Goal: Information Seeking & Learning: Learn about a topic

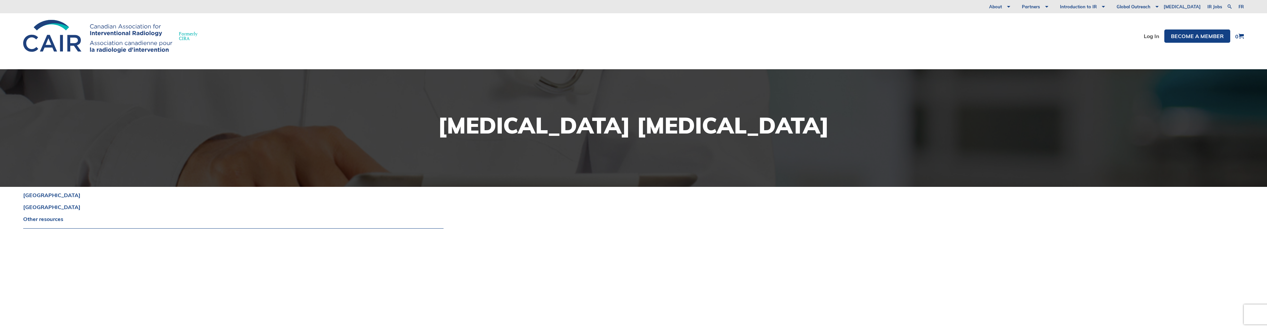
scroll to position [1231, 0]
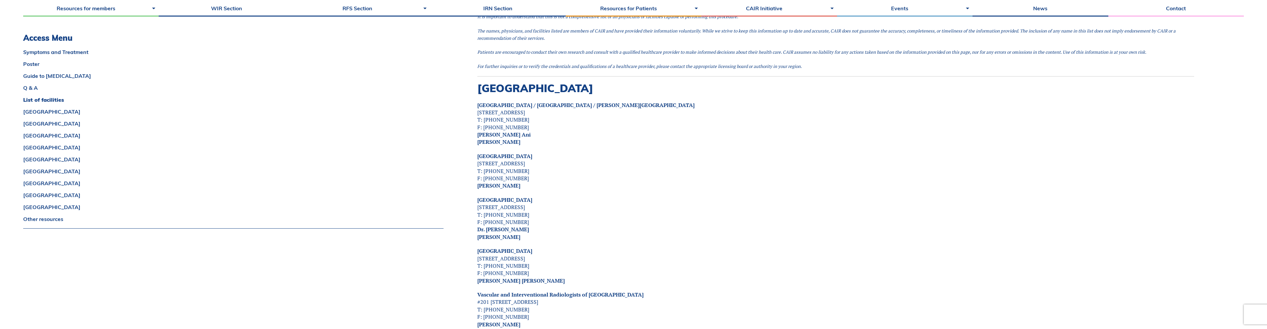
scroll to position [1152, 0]
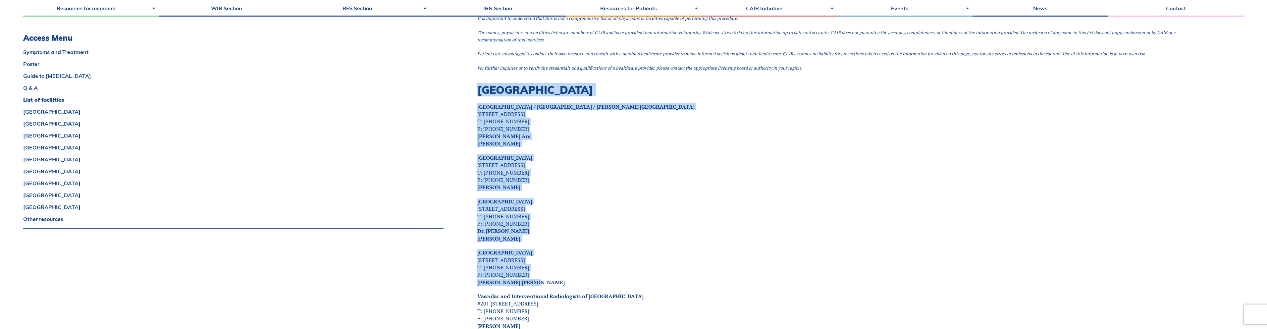
drag, startPoint x: 534, startPoint y: 272, endPoint x: 470, endPoint y: 87, distance: 196.4
copy div "Alberta University of Calgary / Rockyiew General Hospital / Peter Lougheed Hosp…"
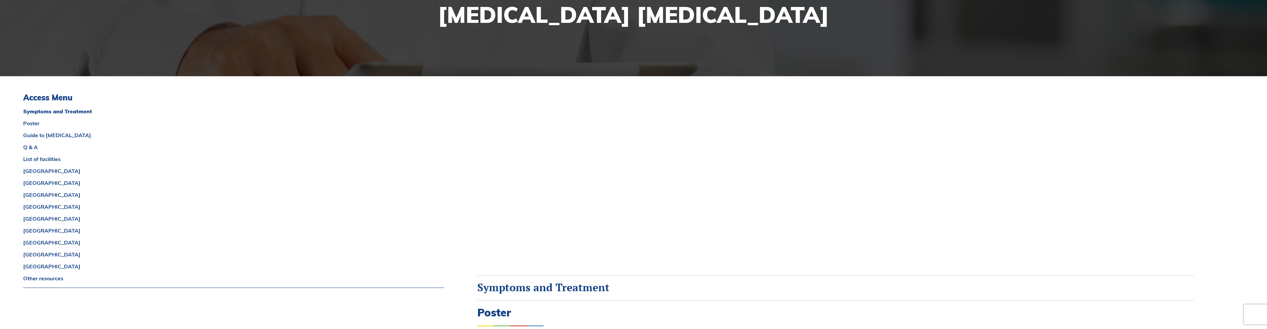
scroll to position [0, 0]
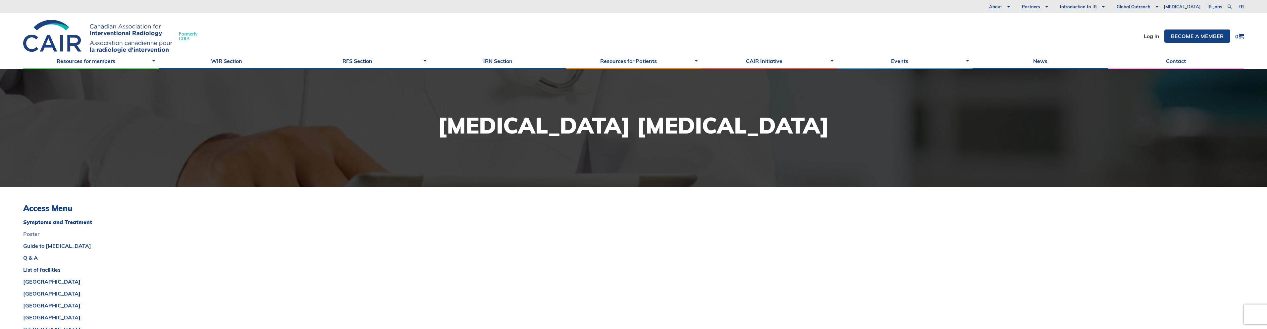
click at [30, 232] on link "Poster" at bounding box center [233, 233] width 421 height 5
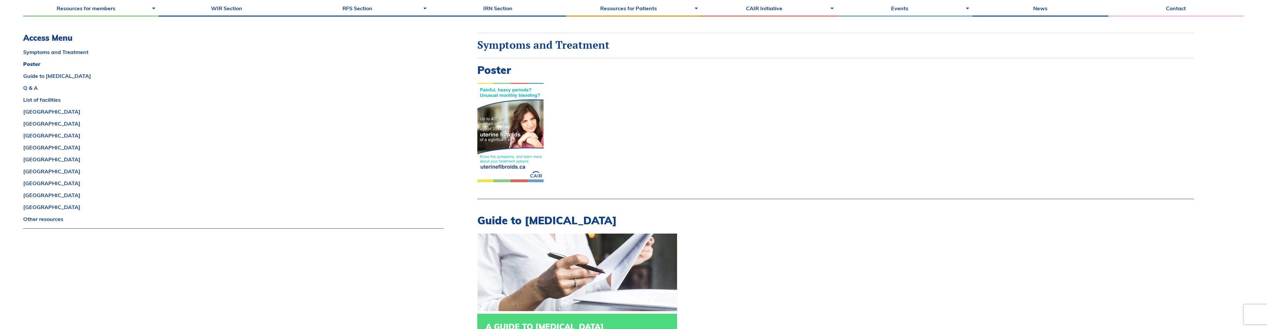
scroll to position [383, 0]
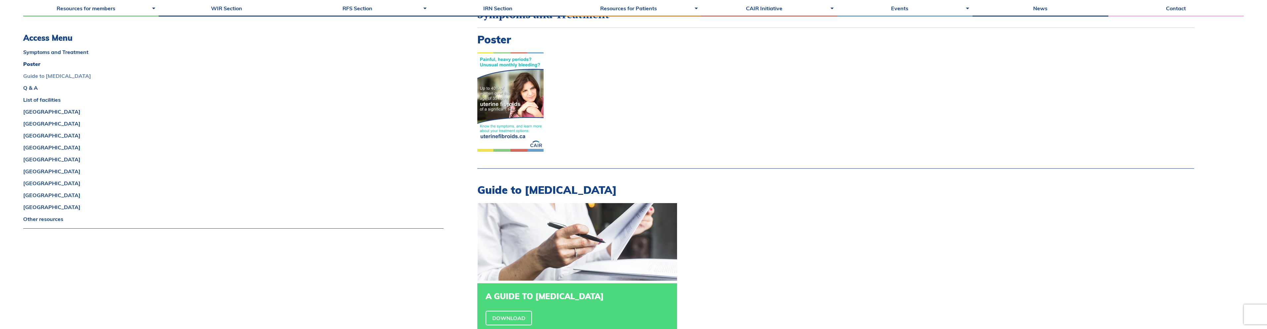
click at [69, 77] on link "Guide to [MEDICAL_DATA]" at bounding box center [233, 75] width 420 height 5
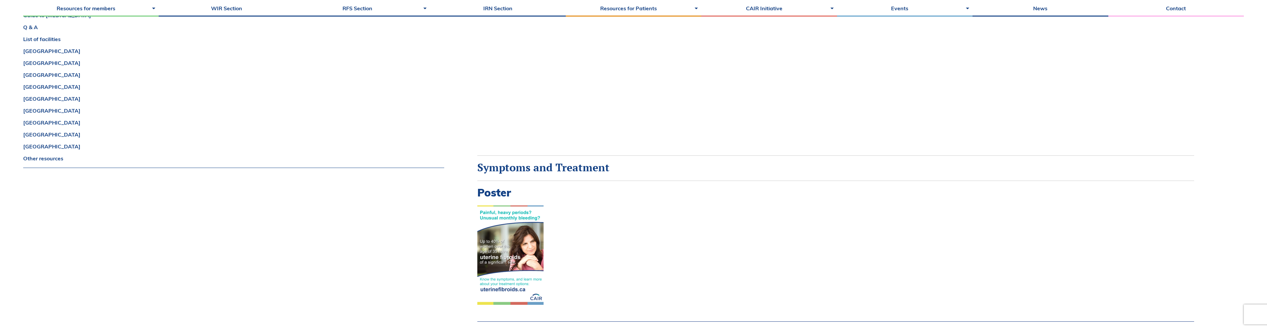
scroll to position [0, 0]
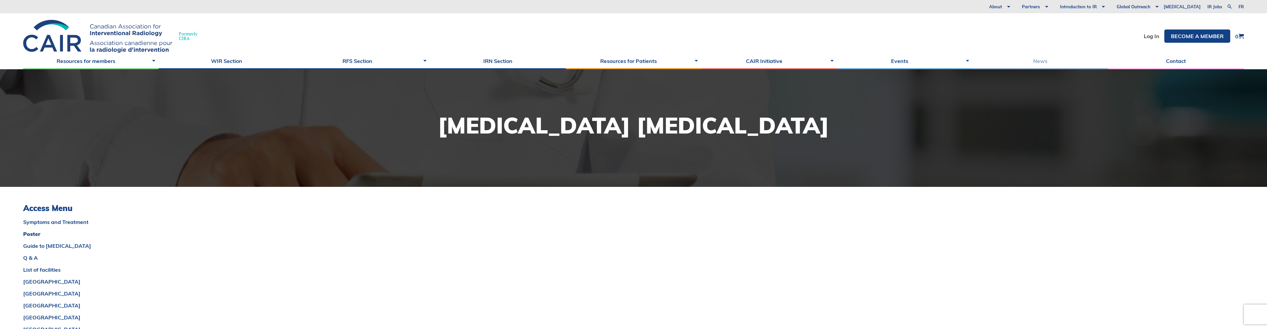
click at [1049, 63] on link "News" at bounding box center [1039, 61] width 135 height 17
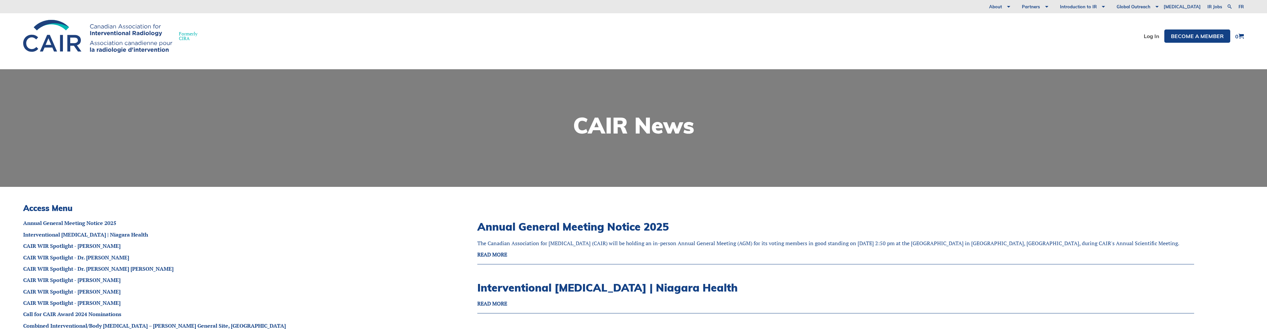
scroll to position [159, 0]
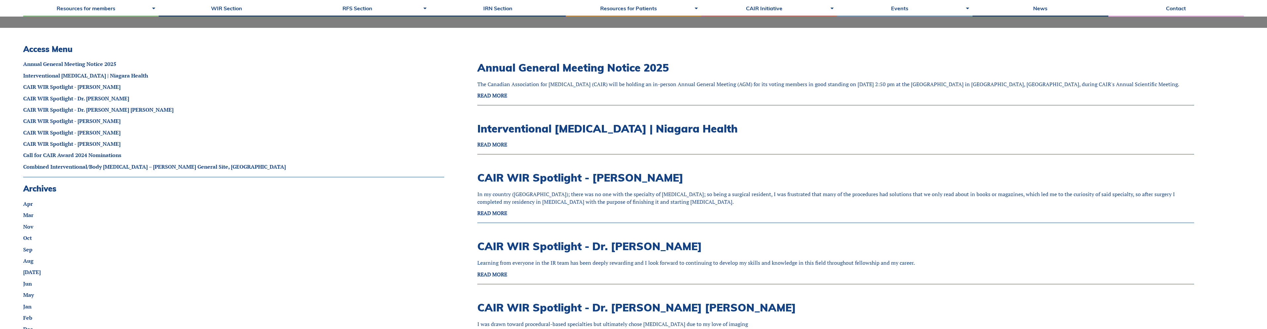
click at [756, 83] on p "The Canadian Association for Interventional Radiology (CAIR) will be holding an…" at bounding box center [828, 83] width 702 height 7
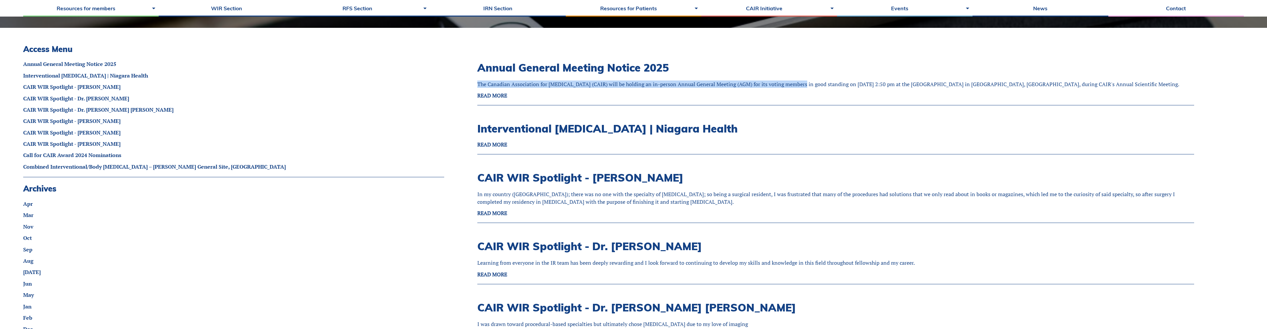
drag, startPoint x: 797, startPoint y: 85, endPoint x: 917, endPoint y: 79, distance: 120.0
click at [917, 79] on div "Annual General Meeting Notice 2025 The Canadian Association for Interventional …" at bounding box center [828, 76] width 702 height 51
click at [495, 95] on strong "READ MORE" at bounding box center [492, 95] width 30 height 7
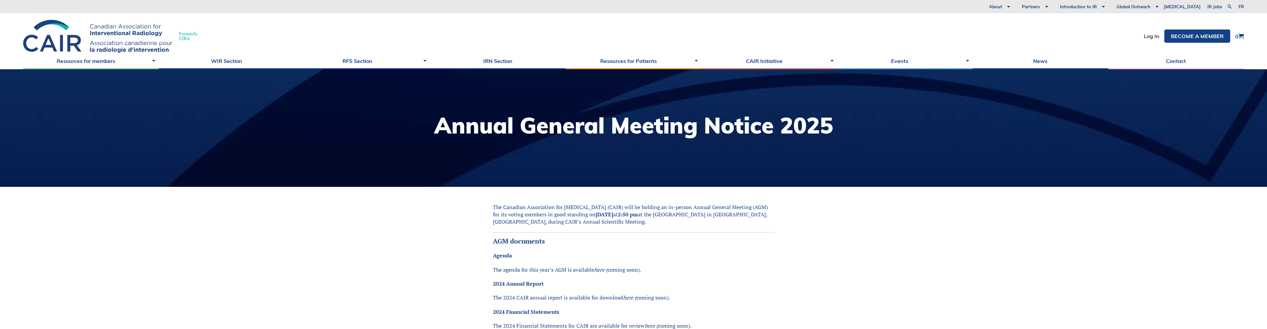
drag, startPoint x: 679, startPoint y: 217, endPoint x: 768, endPoint y: 213, distance: 88.8
click at [768, 213] on p "The Canadian Association for Interventional Radiology (CAIR) will be holding an…" at bounding box center [633, 214] width 281 height 22
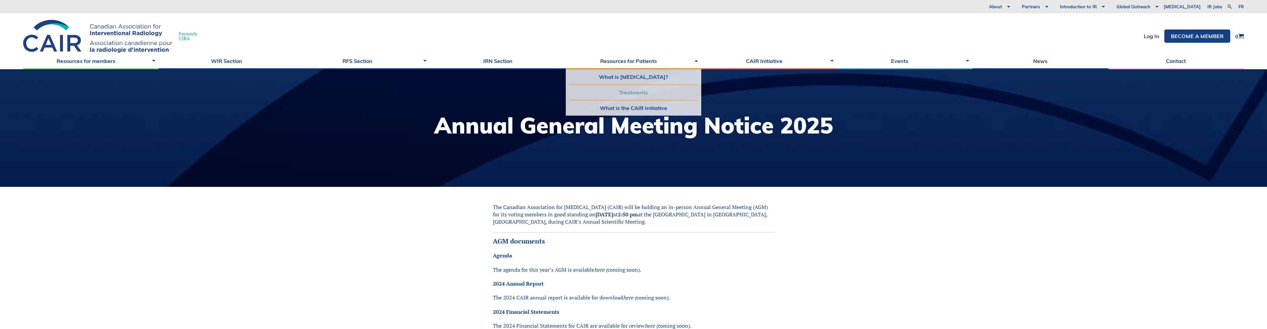
click at [631, 92] on link "Treatments" at bounding box center [633, 92] width 129 height 15
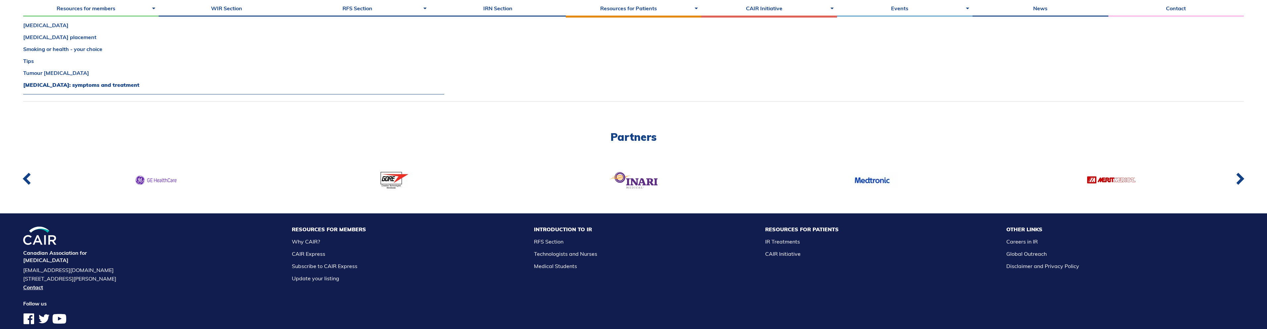
scroll to position [517, 0]
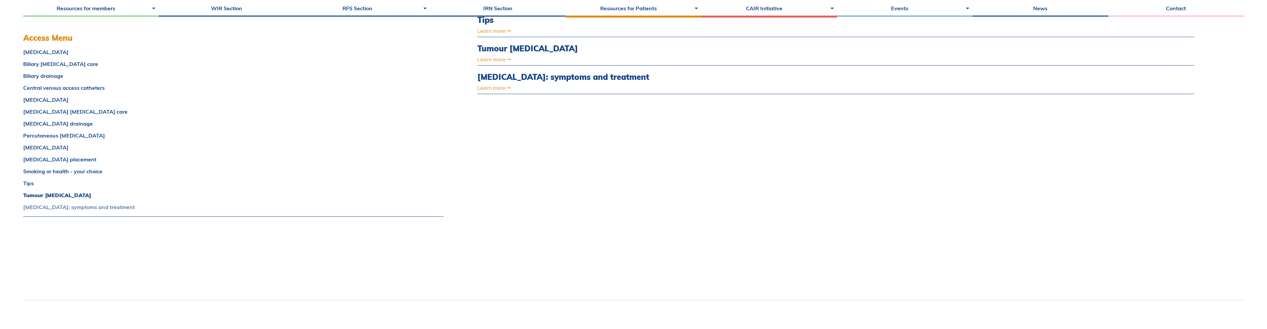
click at [91, 206] on link "Uterine fibroids: symptoms and treatment" at bounding box center [233, 206] width 420 height 5
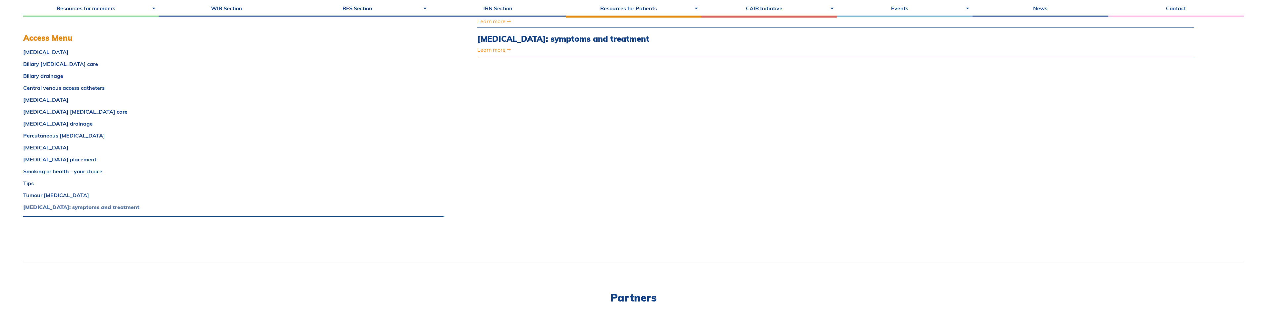
scroll to position [556, 0]
click at [495, 51] on link "Learn more" at bounding box center [728, 48] width 502 height 5
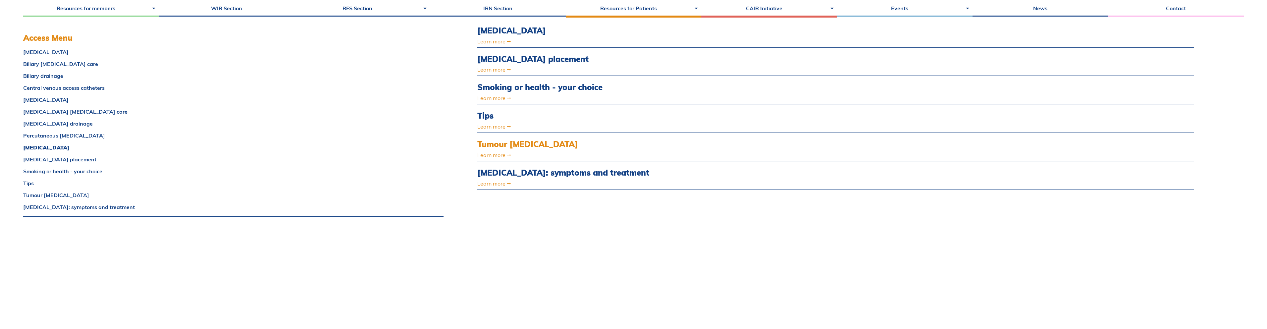
scroll to position [357, 0]
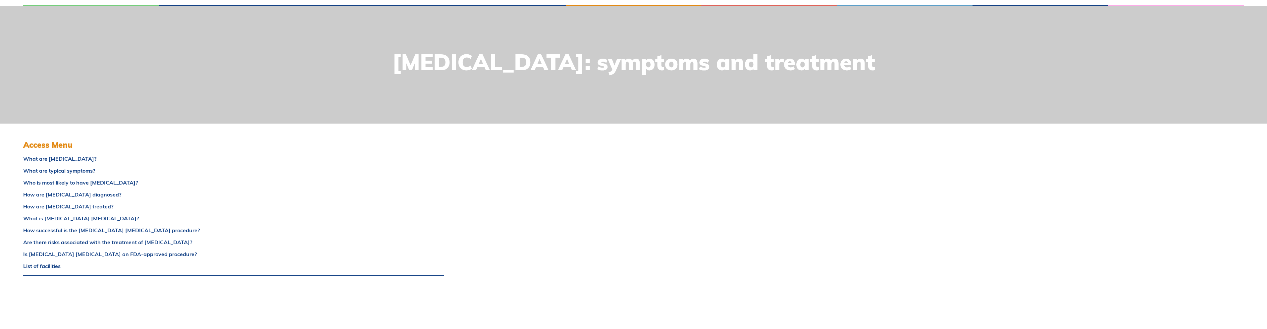
scroll to position [119, 0]
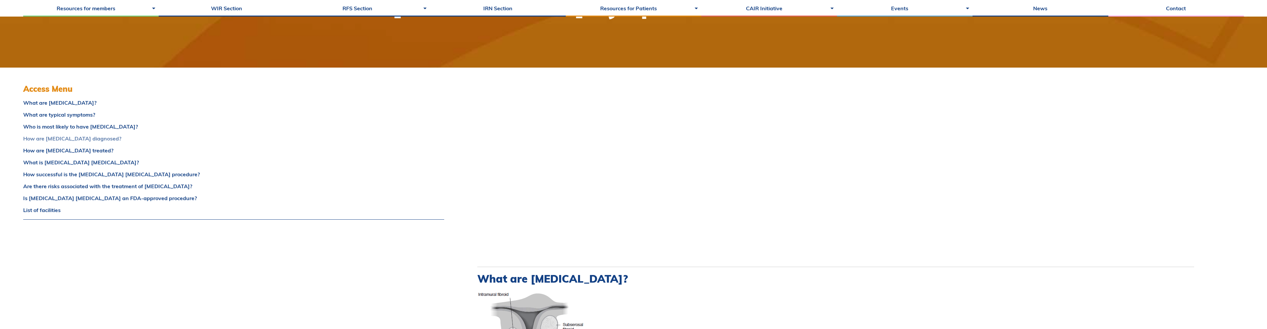
click at [100, 138] on link "How are [MEDICAL_DATA] diagnosed?" at bounding box center [233, 138] width 421 height 5
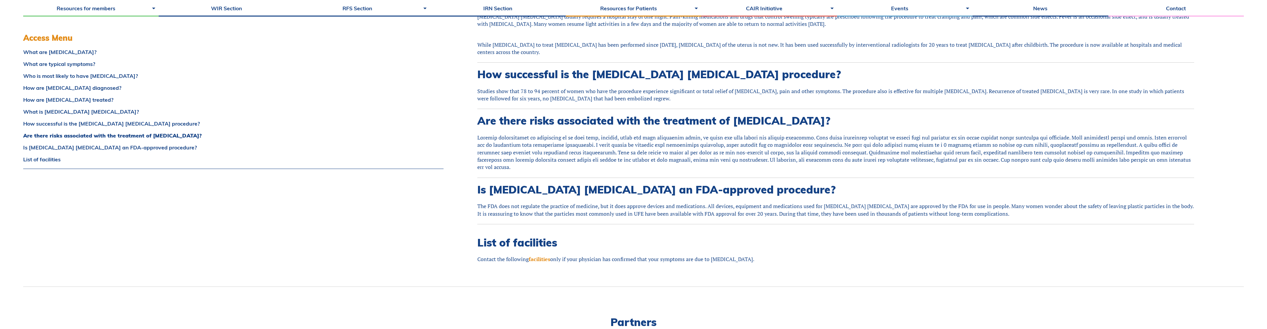
scroll to position [1426, 0]
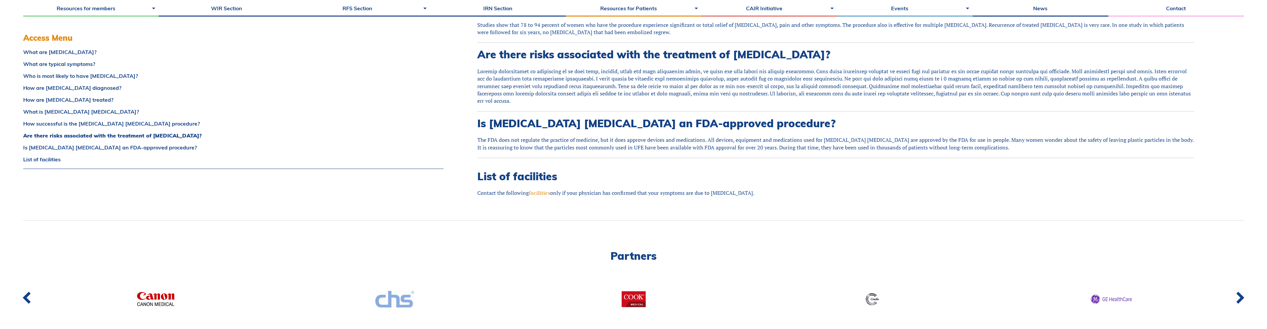
click at [543, 189] on link "facilities" at bounding box center [539, 192] width 22 height 7
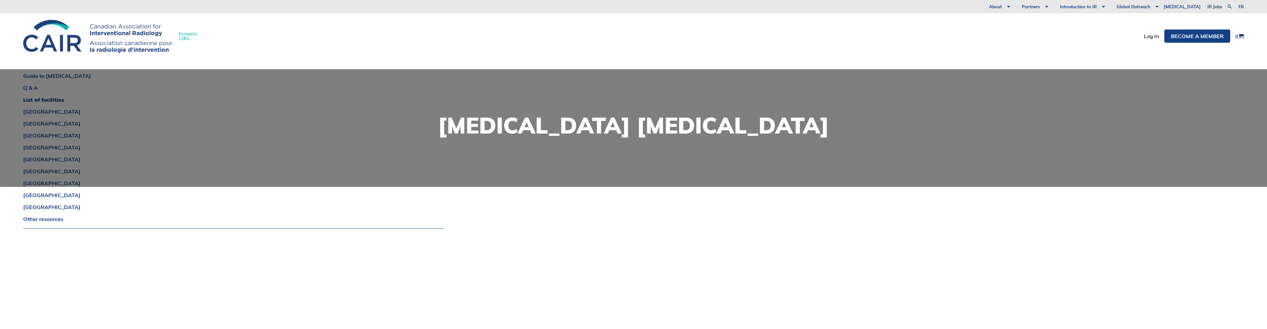
scroll to position [1112, 0]
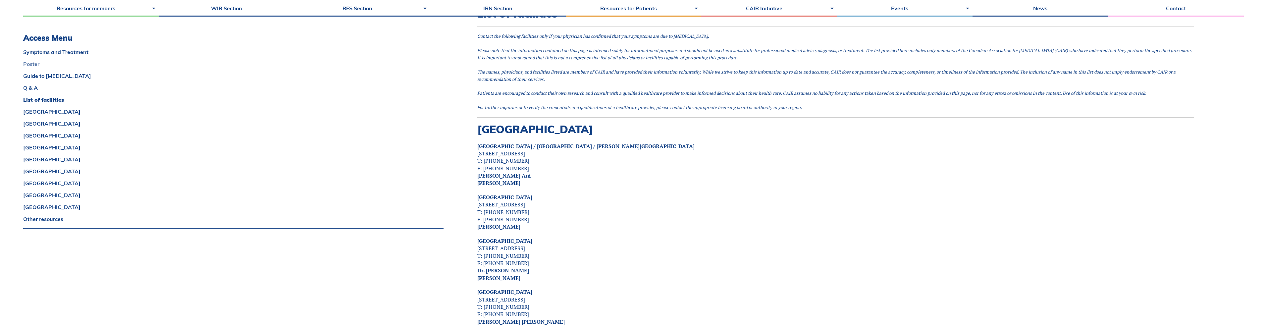
click at [29, 64] on link "Poster" at bounding box center [233, 63] width 420 height 5
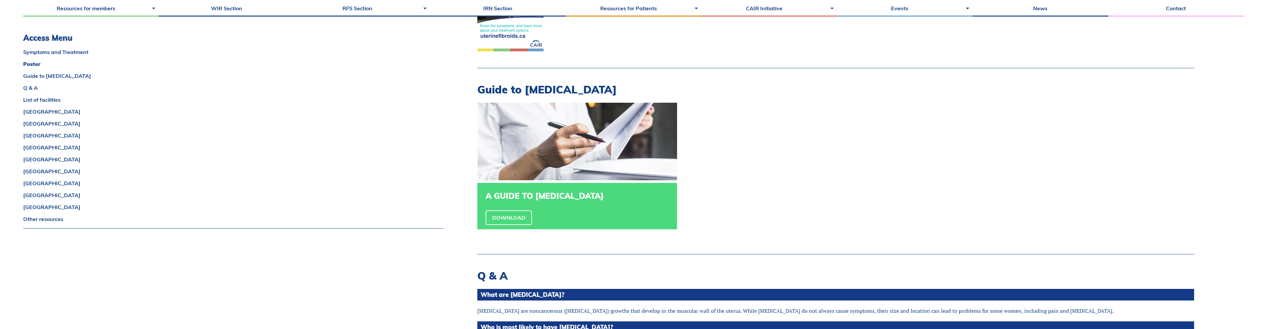
scroll to position [383, 0]
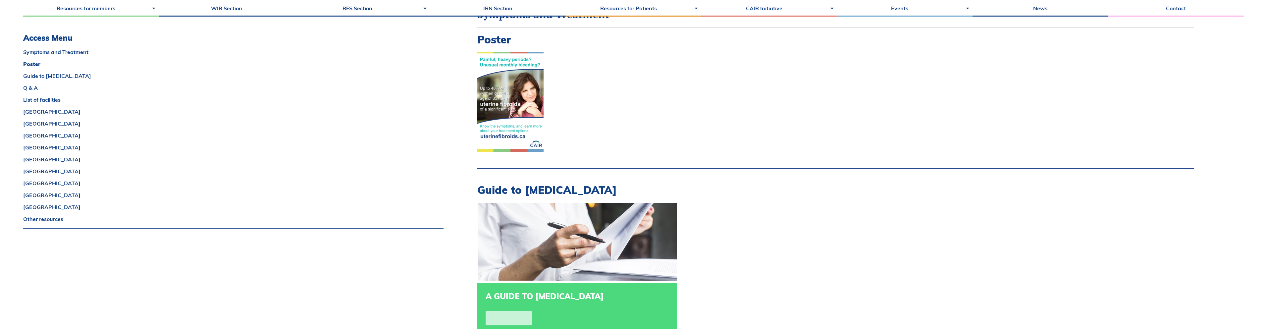
click at [519, 314] on link "Download" at bounding box center [508, 318] width 46 height 15
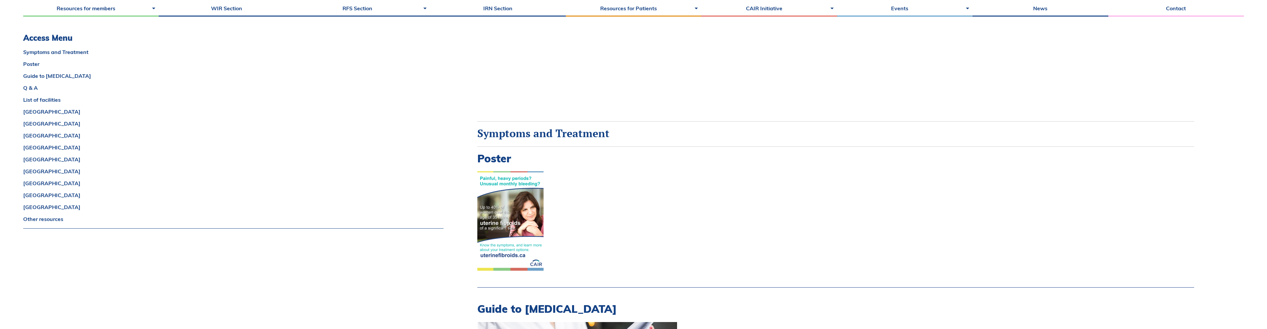
scroll to position [318, 0]
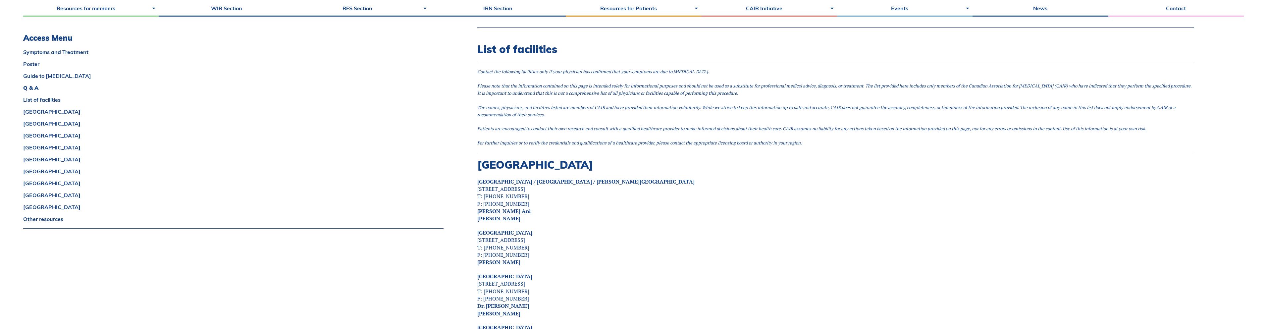
scroll to position [1152, 0]
